Goal: Submit feedback/report problem

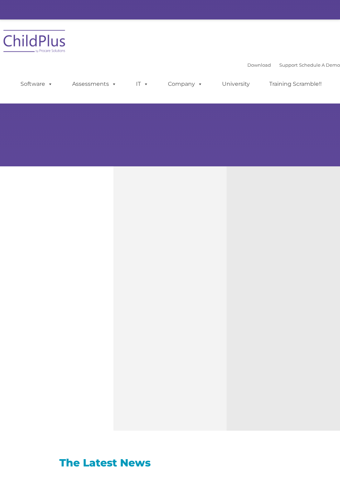
scroll to position [67, 0]
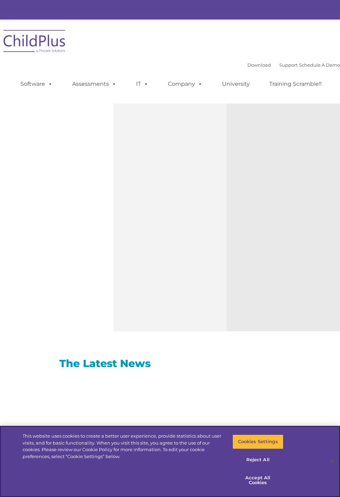
select select "MEDIUM"
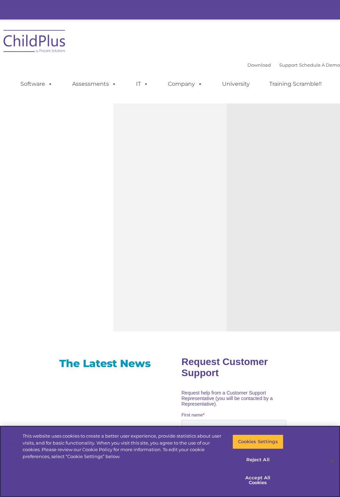
scroll to position [197, 0]
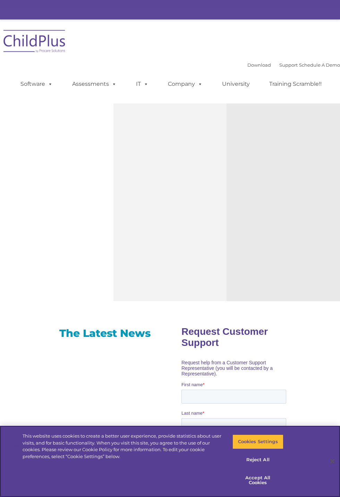
type input "Entregar"
type input "Buscar"
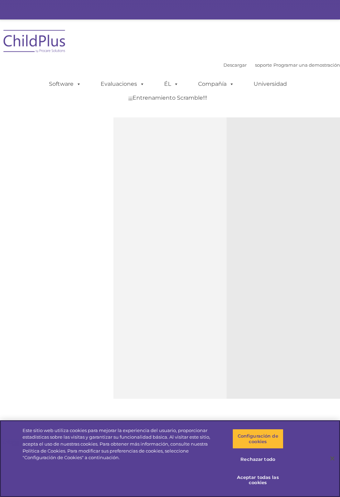
scroll to position [125, 0]
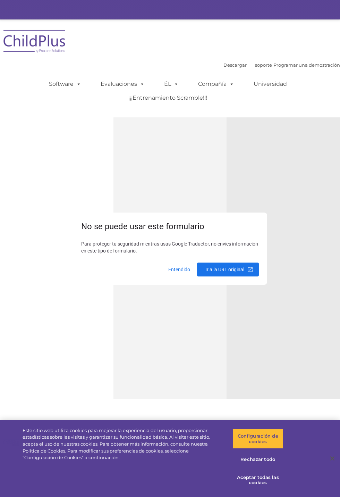
click at [255, 480] on body "Descargar soporte | Programar una demostración Buscar: Buscar MENÚ MENÚ Softwar…" at bounding box center [170, 397] width 340 height 1004
click at [180, 266] on span at bounding box center [179, 269] width 30 height 17
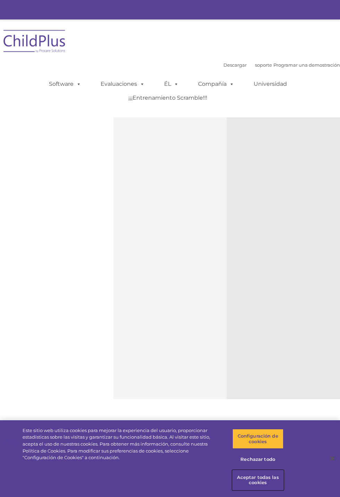
click at [257, 481] on font "Aceptar todas las cookies" at bounding box center [258, 479] width 42 height 11
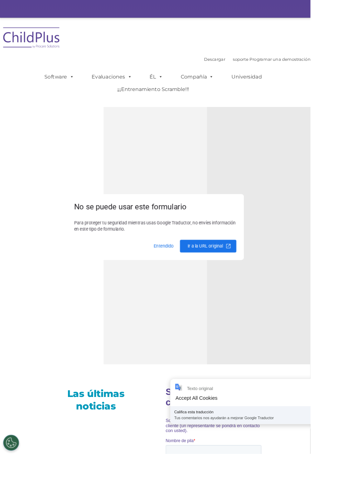
click at [196, 285] on dialog "No se puede usar este formulario Para proteger tu seguridad mientras usas Googl…" at bounding box center [170, 248] width 194 height 72
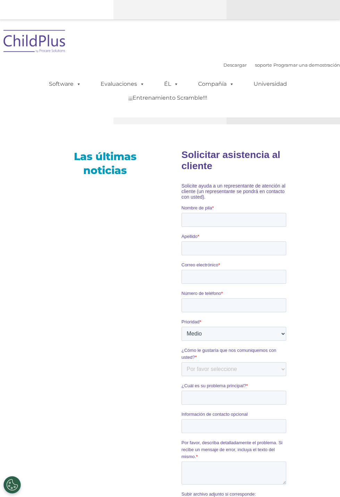
scroll to position [478, 0]
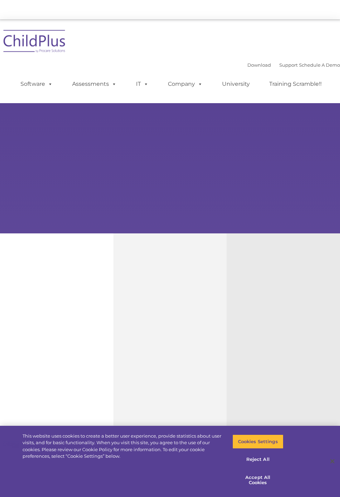
scroll to position [94, 0]
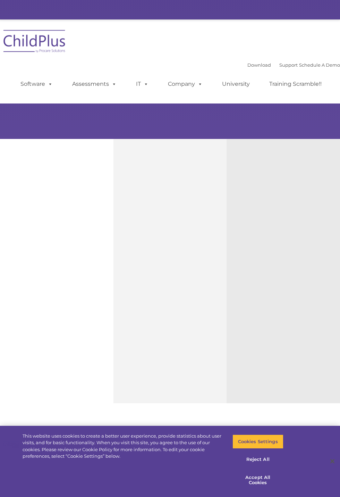
select select "MEDIUM"
type input "Entregar"
type input "Buscar"
